Goal: Information Seeking & Learning: Learn about a topic

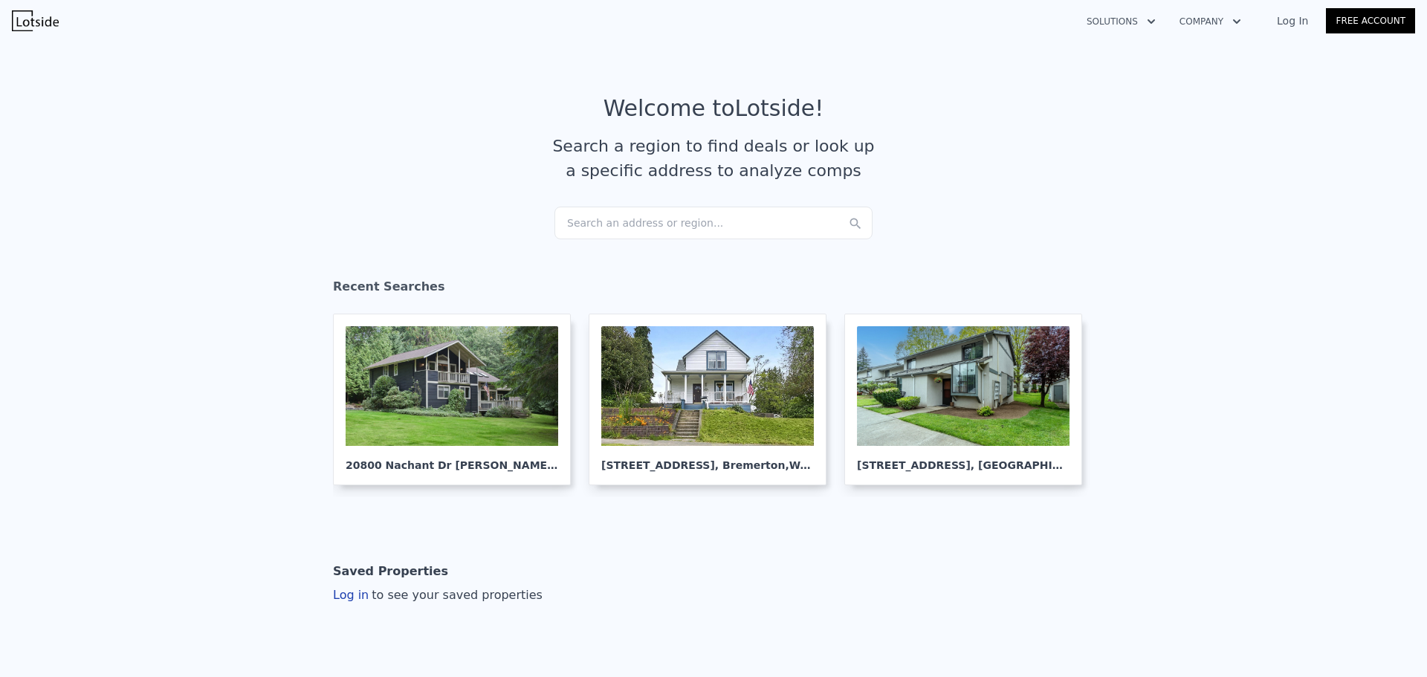
click at [609, 225] on div "Search an address or region..." at bounding box center [713, 223] width 318 height 33
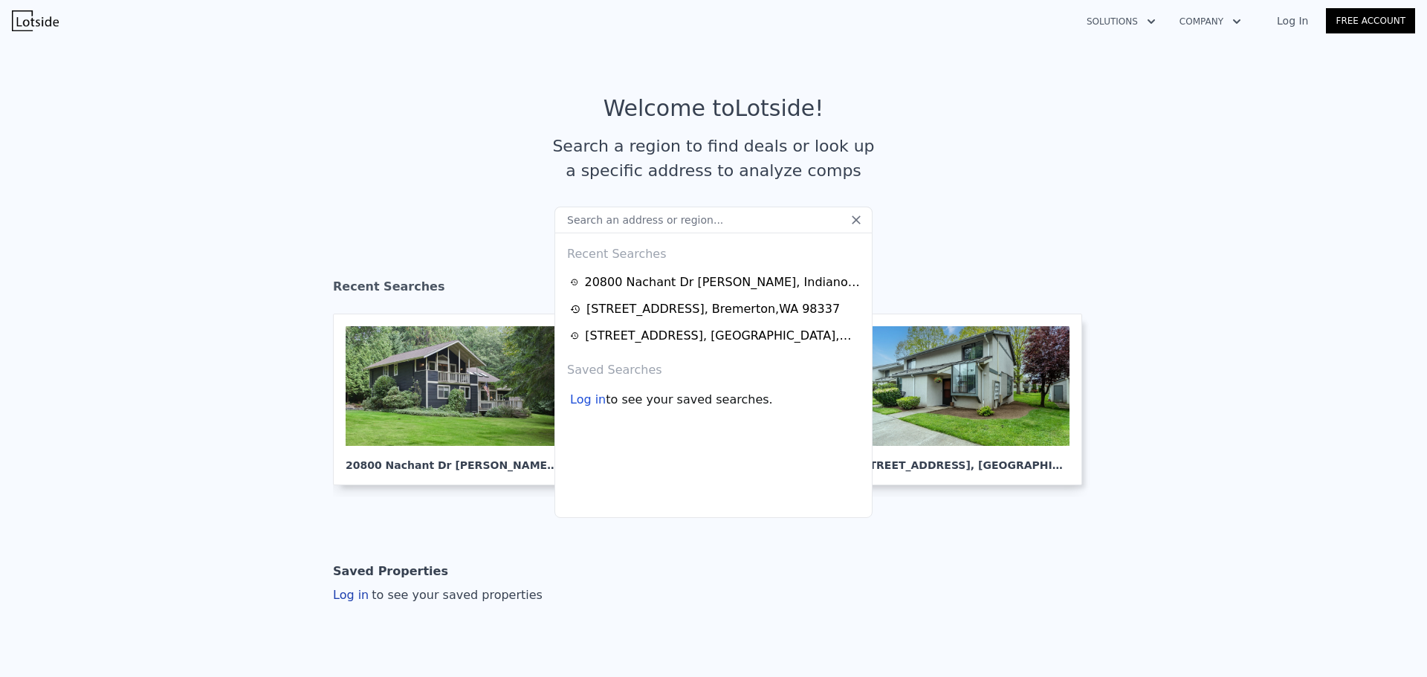
type input "[STREET_ADDRESS]"
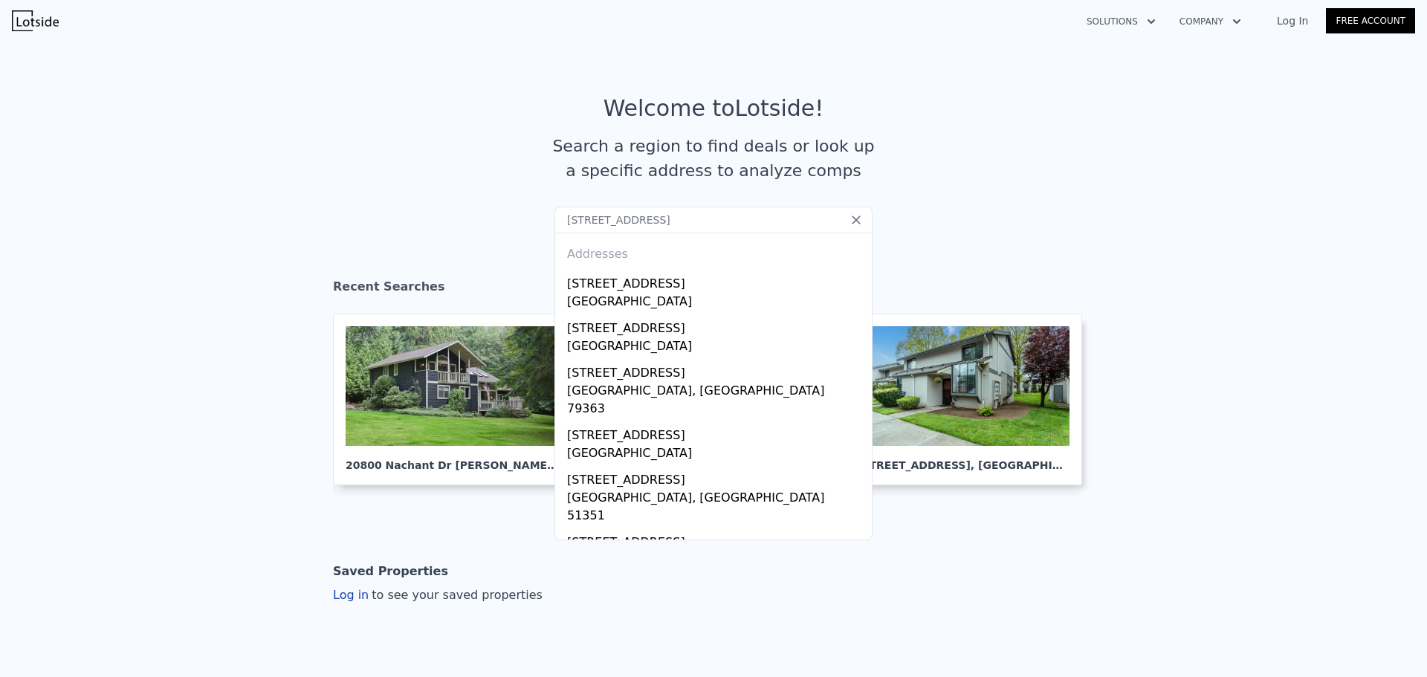
click at [974, 235] on section "Welcome to Lotside ! Search a region to find deals or look up a specific addres…" at bounding box center [713, 151] width 1427 height 230
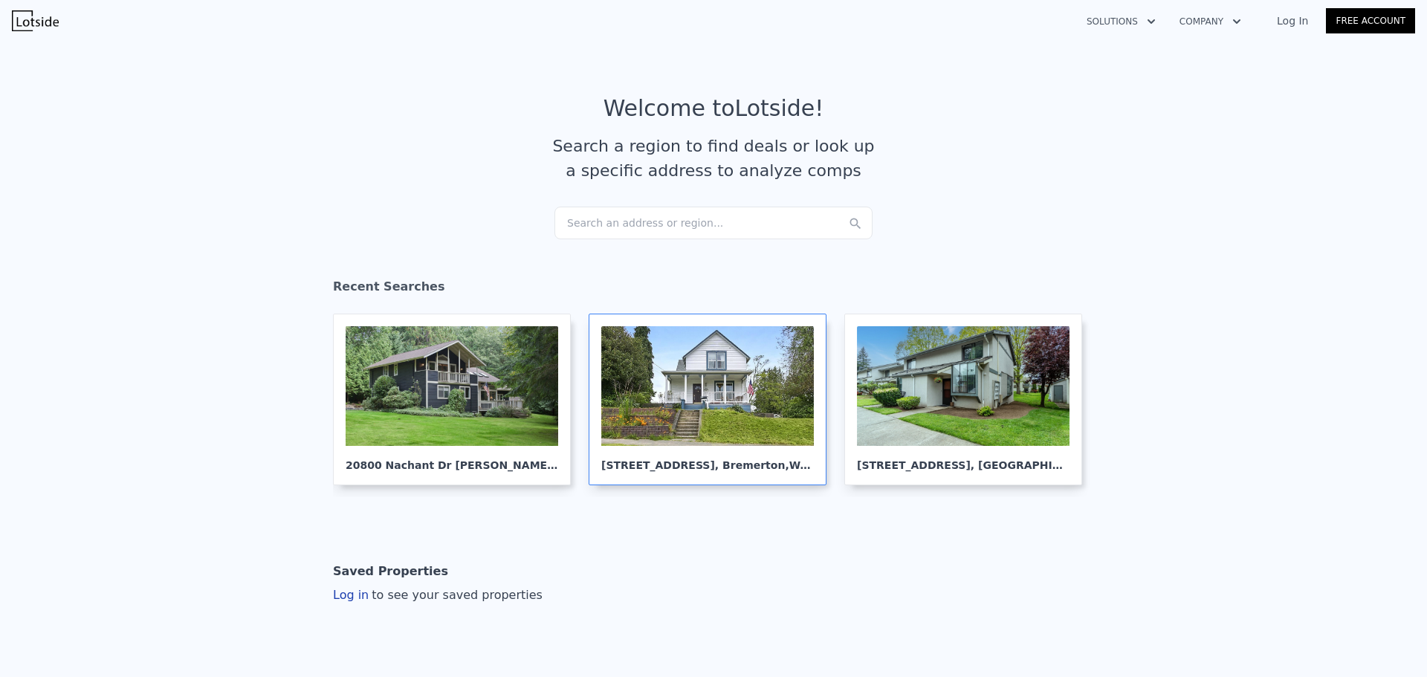
click at [702, 372] on div at bounding box center [707, 386] width 213 height 120
click at [681, 415] on div at bounding box center [707, 386] width 213 height 120
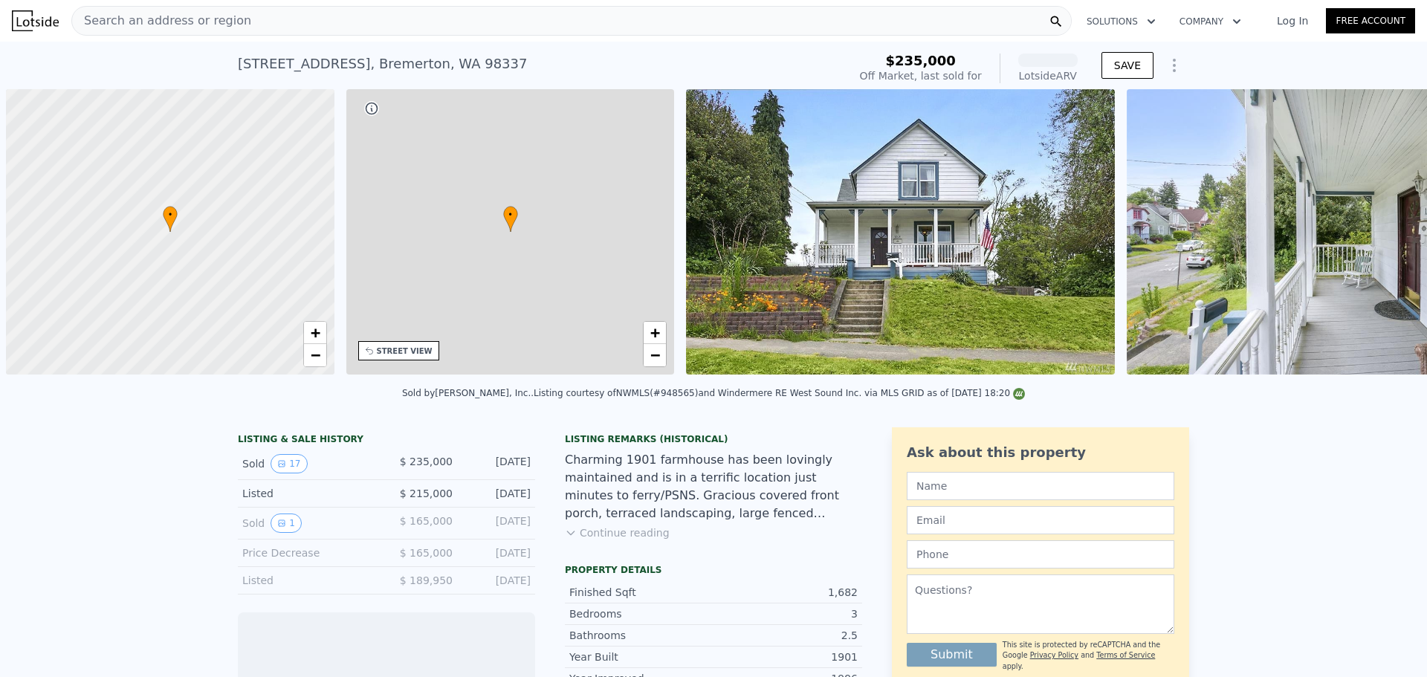
scroll to position [0, 6]
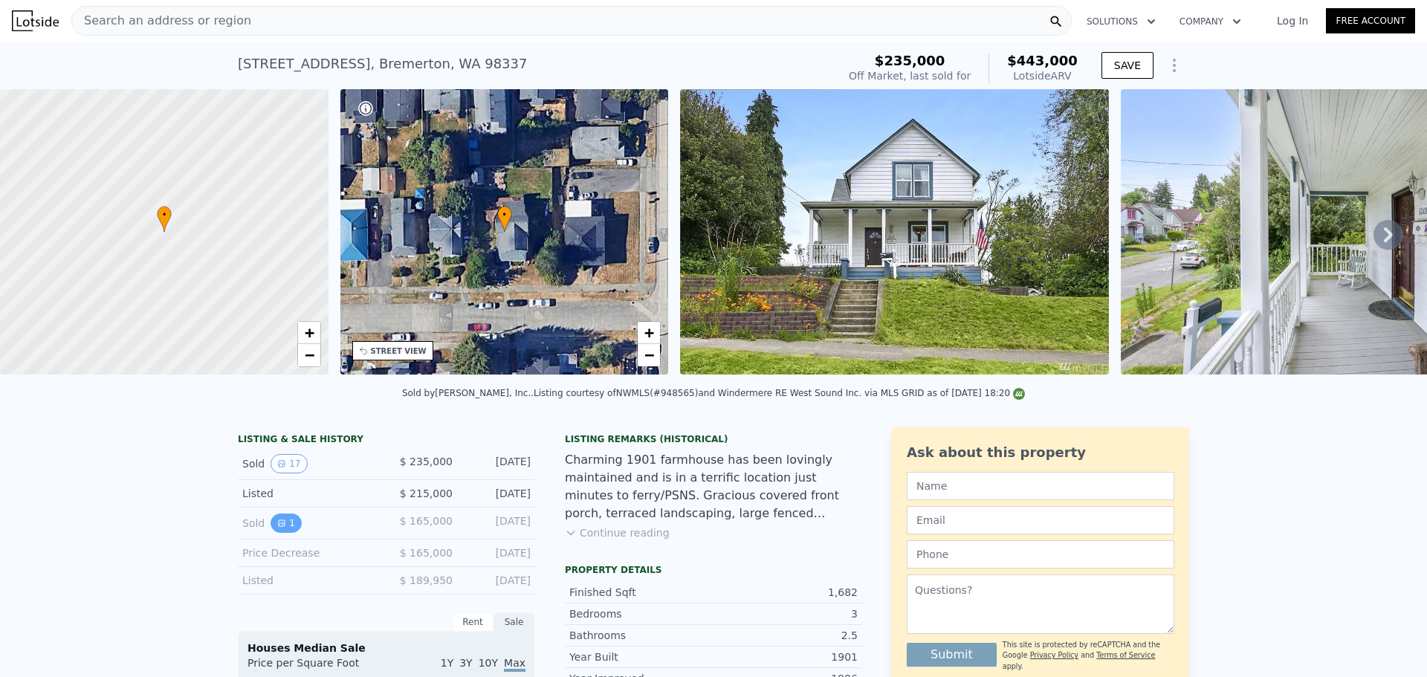
click at [279, 526] on icon "View historical data" at bounding box center [282, 523] width 6 height 6
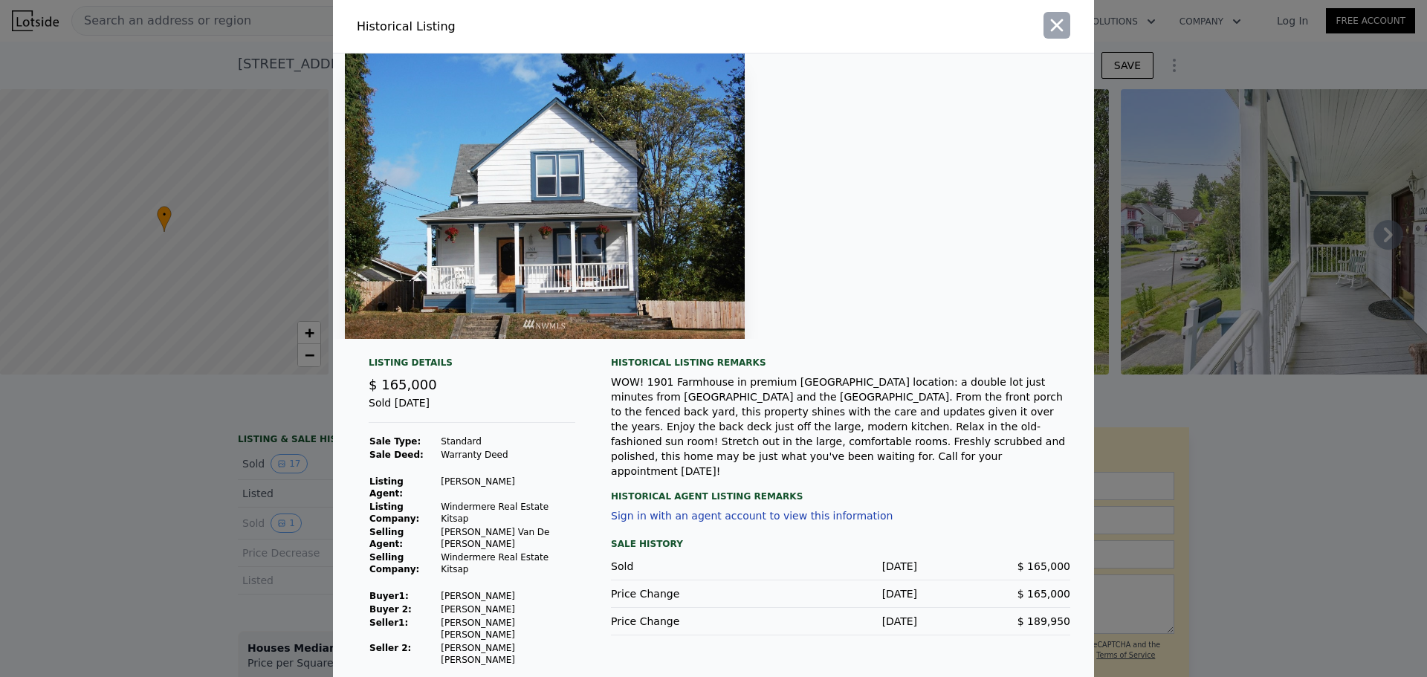
click at [1056, 36] on icon "button" at bounding box center [1056, 25] width 21 height 21
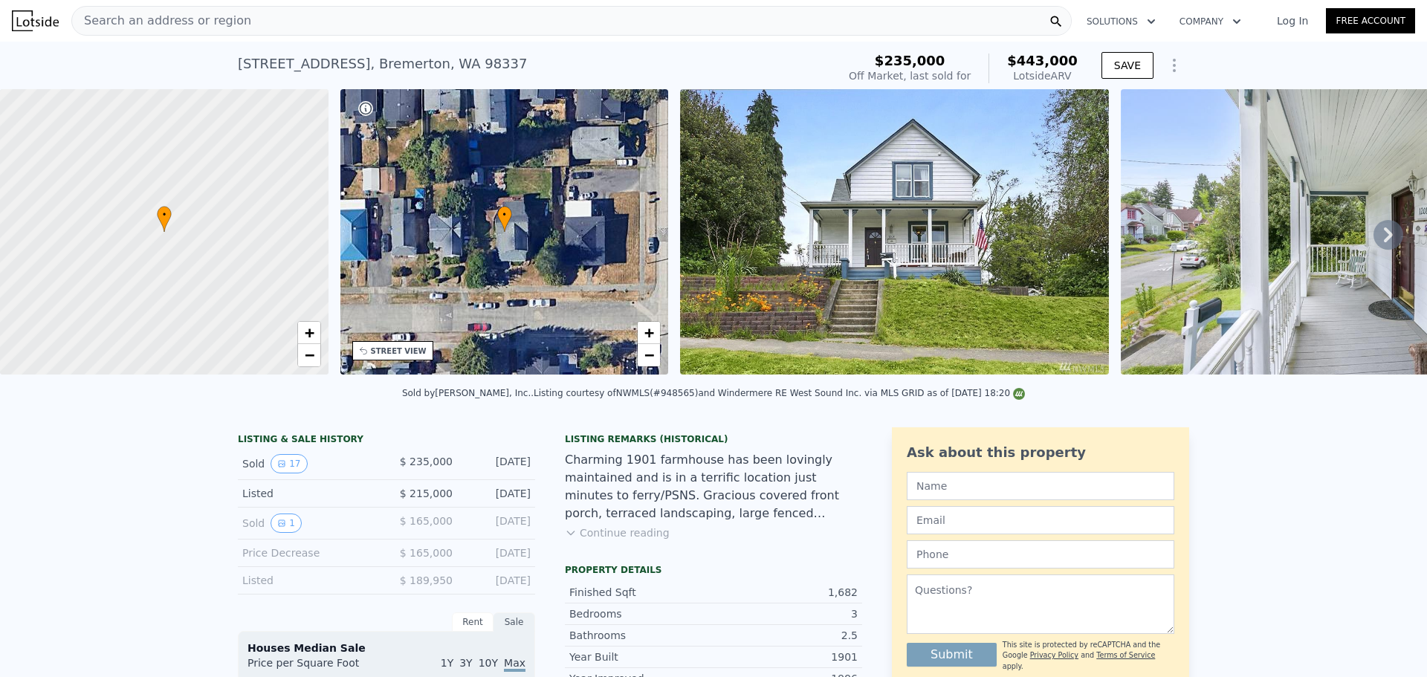
click at [1221, 197] on img at bounding box center [1335, 231] width 429 height 285
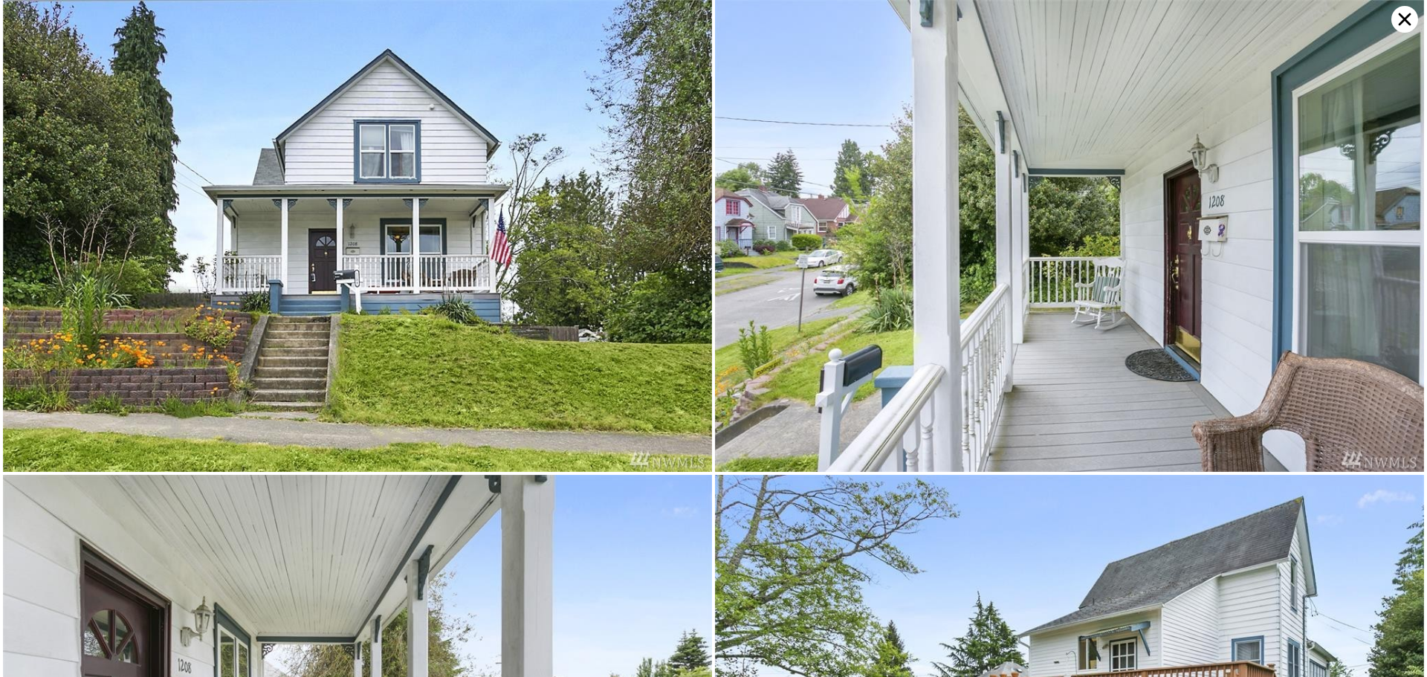
click at [1103, 241] on img at bounding box center [1069, 236] width 709 height 472
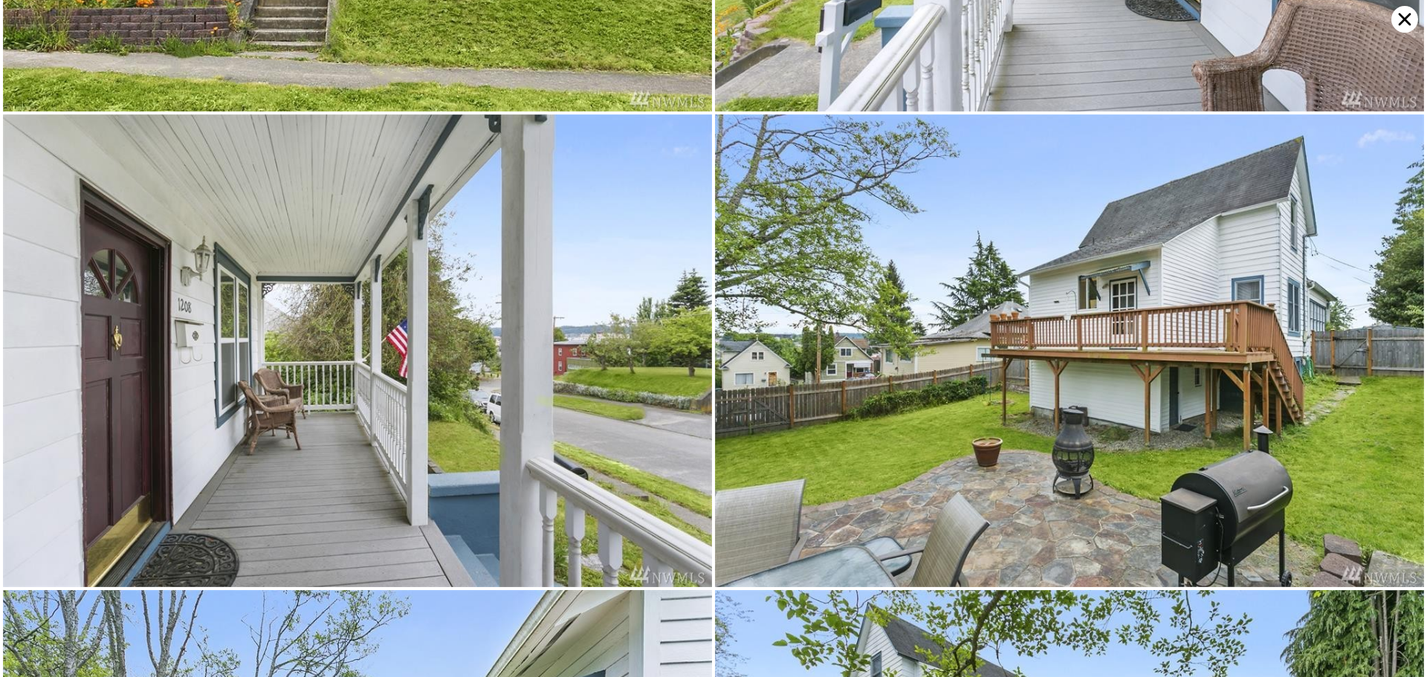
scroll to position [471, 0]
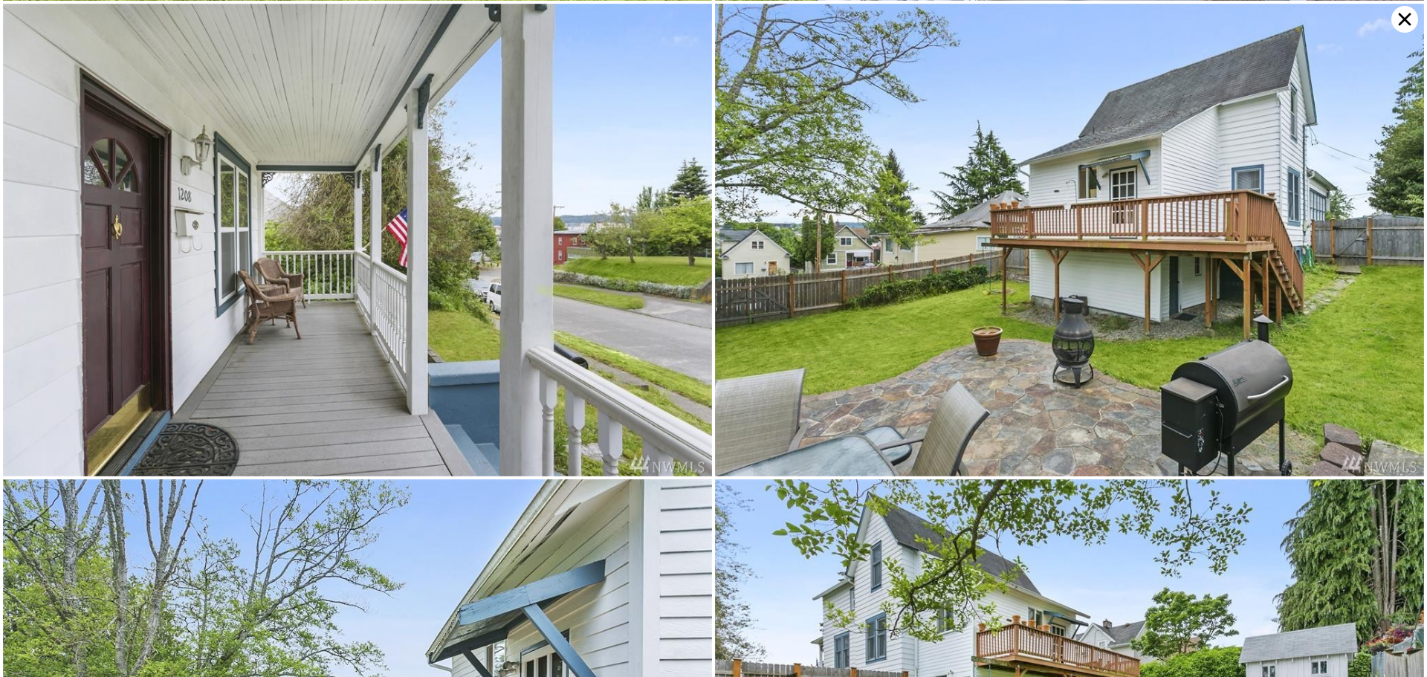
click at [212, 249] on img at bounding box center [357, 240] width 709 height 472
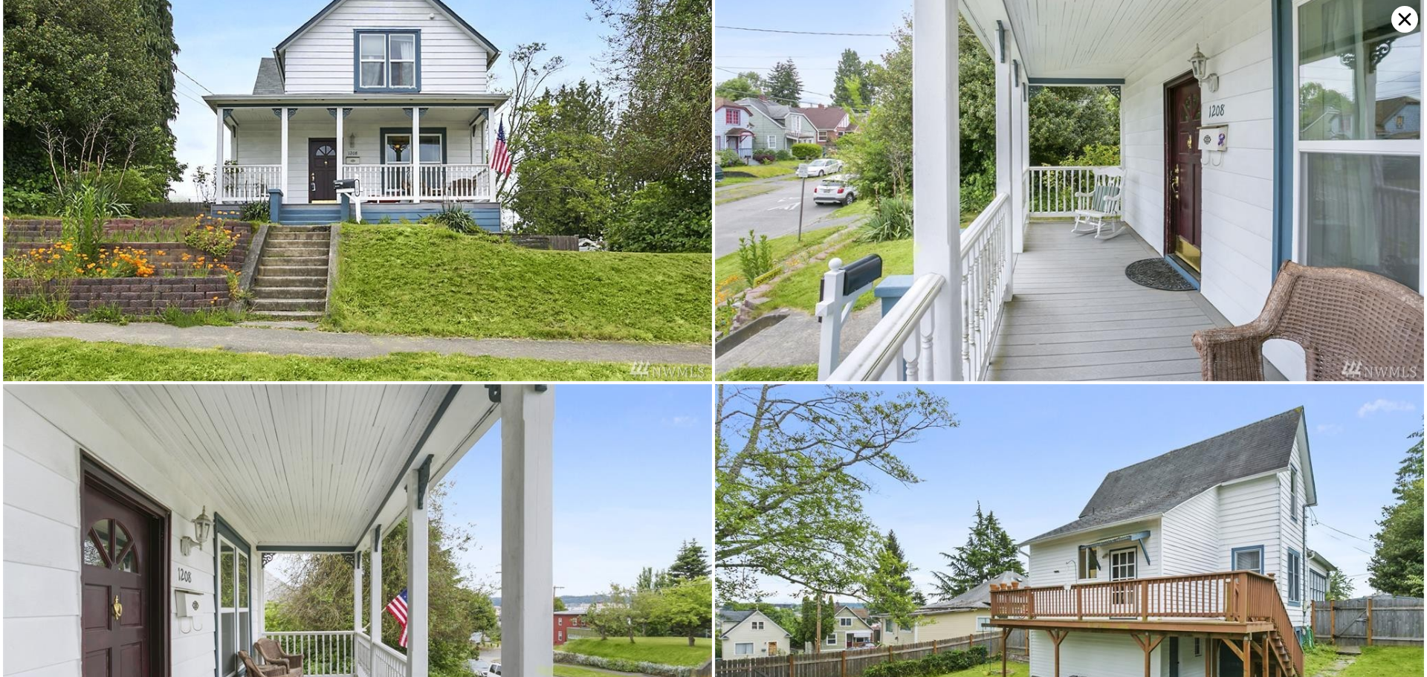
scroll to position [0, 0]
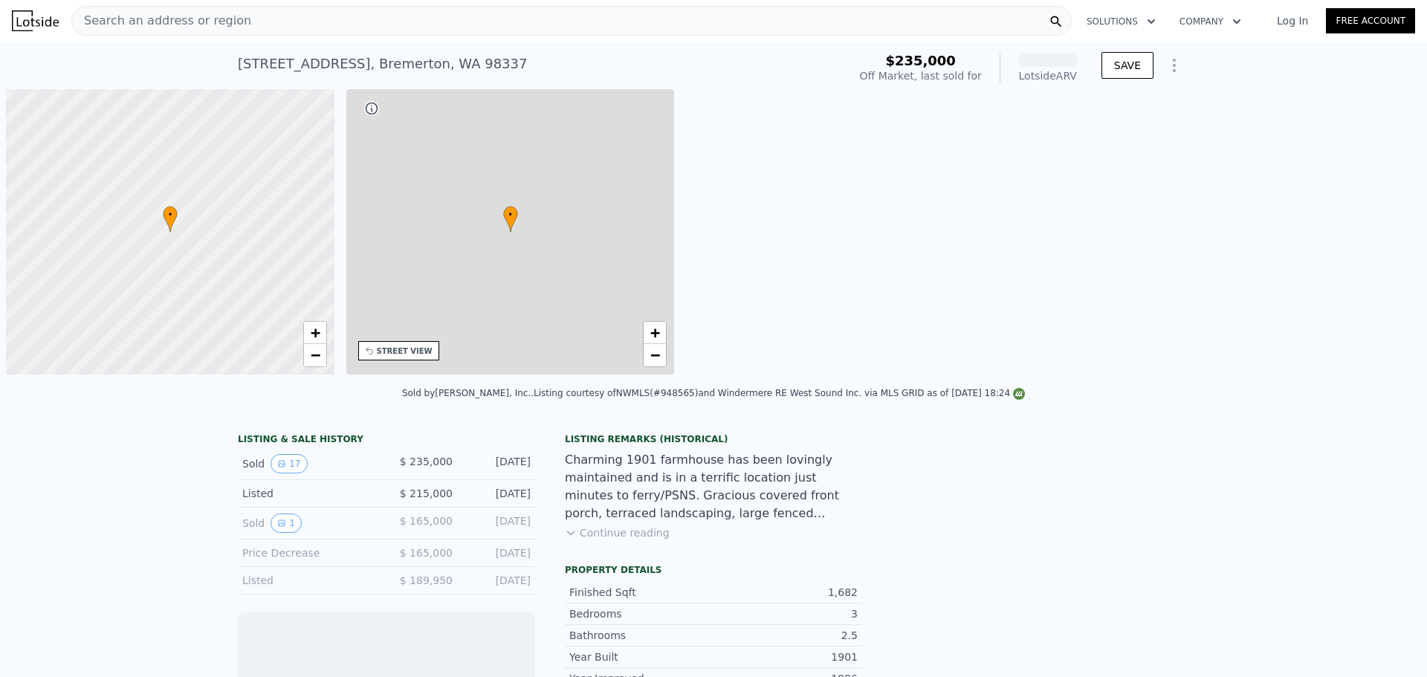
scroll to position [0, 6]
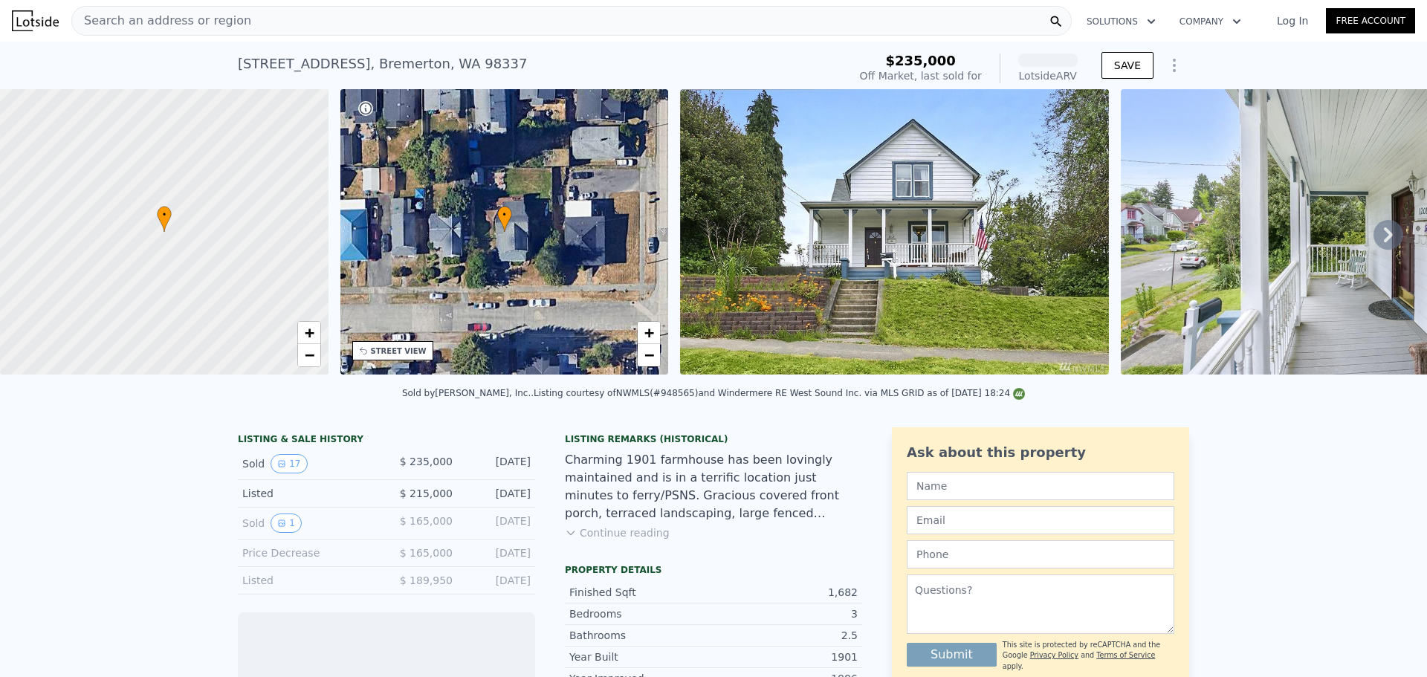
click at [1302, 219] on img at bounding box center [1335, 231] width 429 height 285
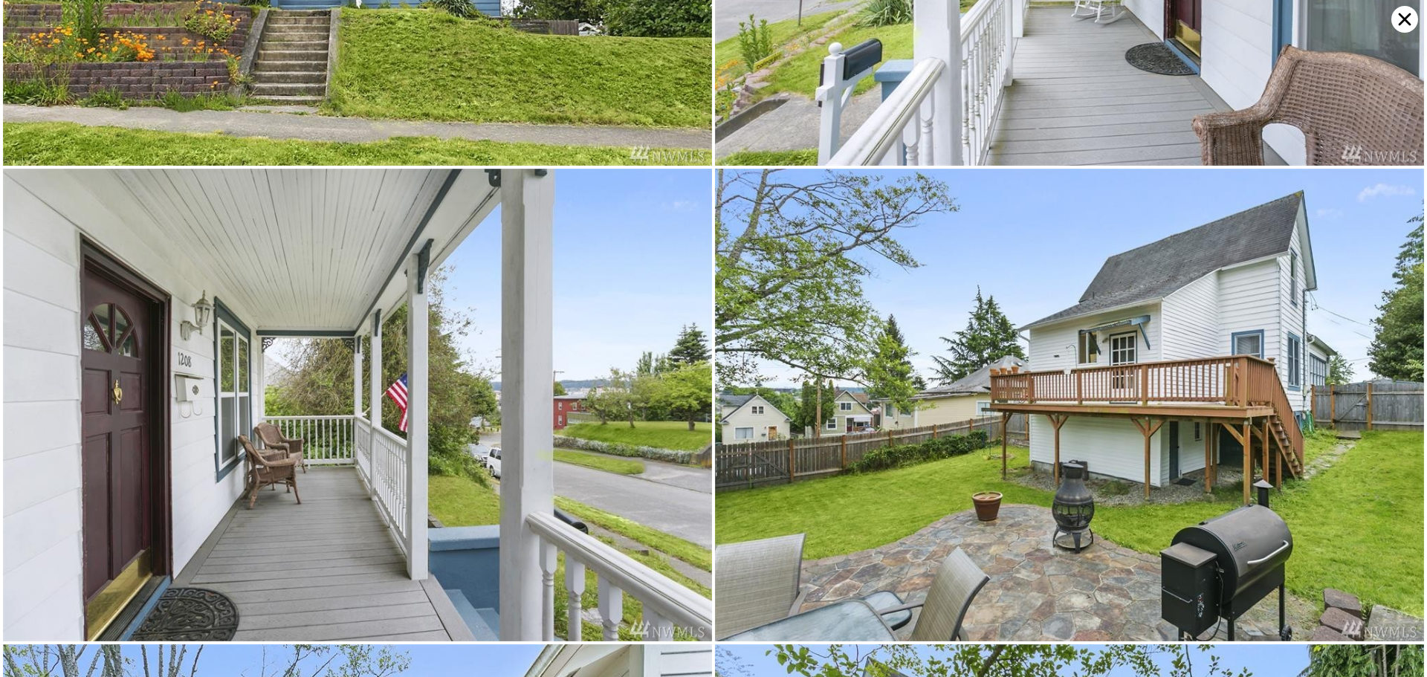
scroll to position [0, 0]
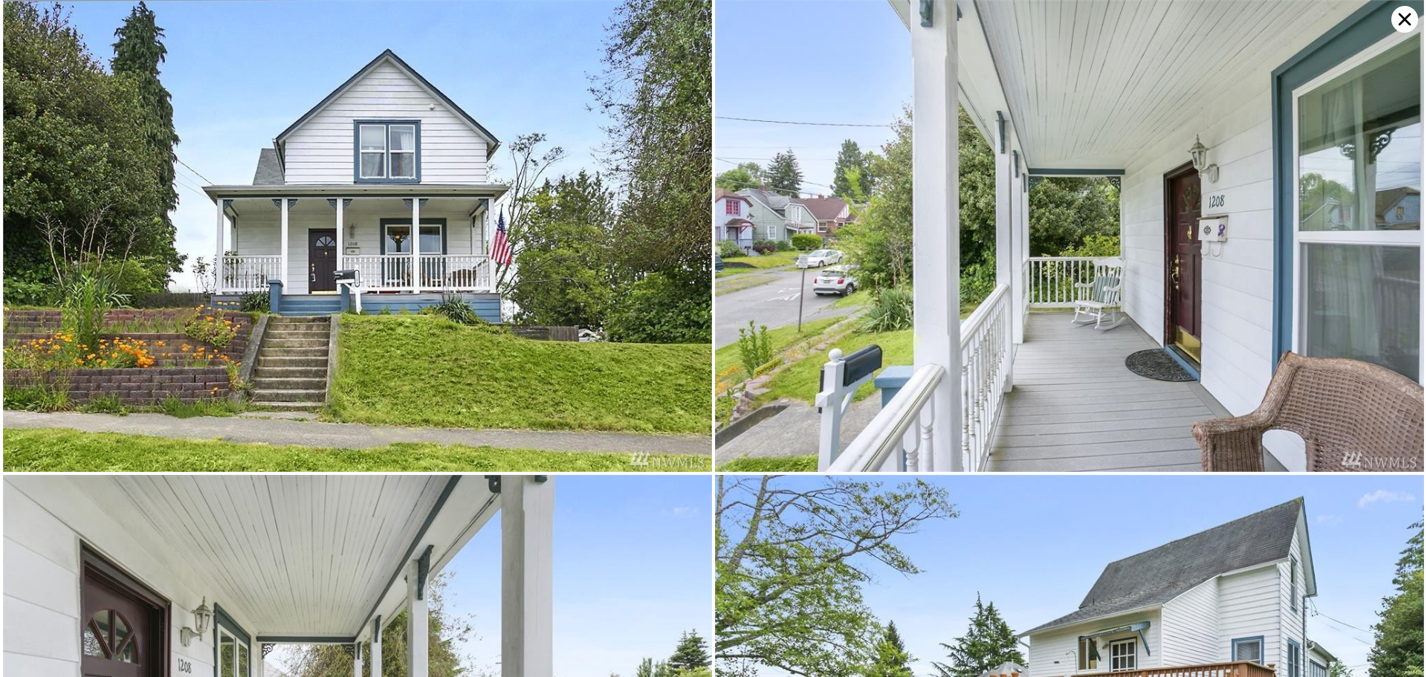
click at [398, 202] on img at bounding box center [357, 236] width 709 height 472
